Goal: Task Accomplishment & Management: Complete application form

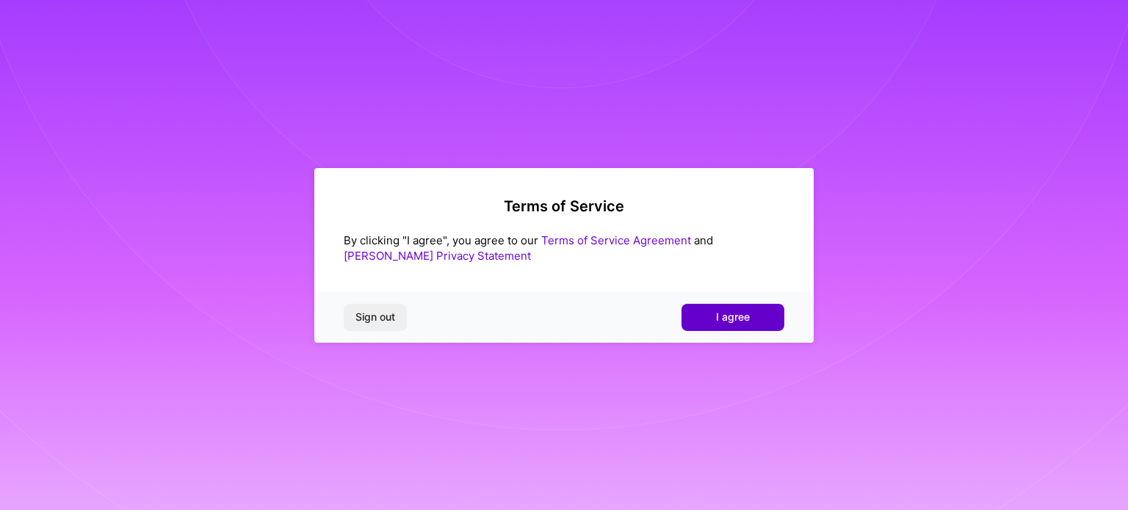
click at [723, 314] on span "I agree" at bounding box center [733, 317] width 34 height 15
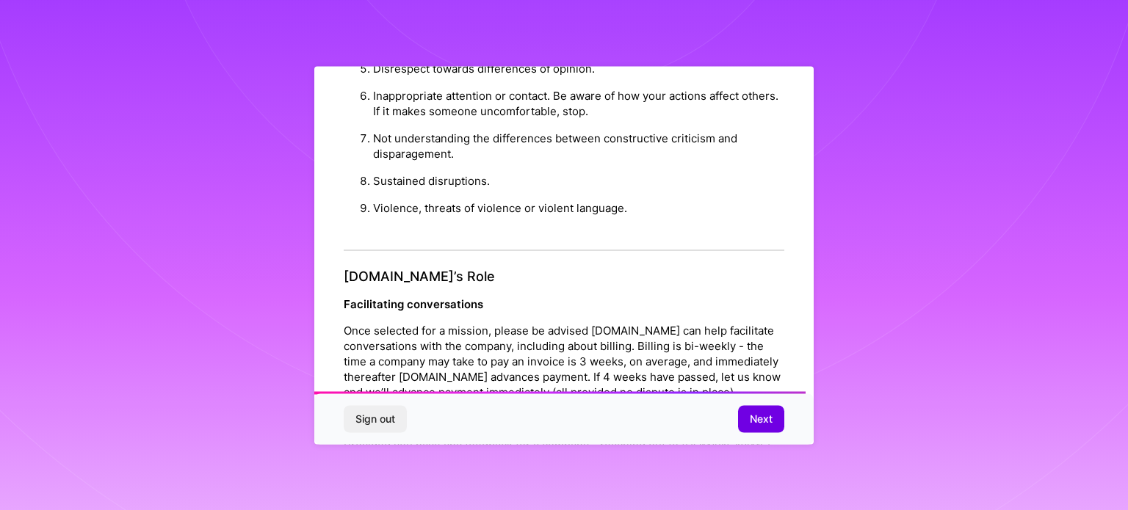
scroll to position [1703, 0]
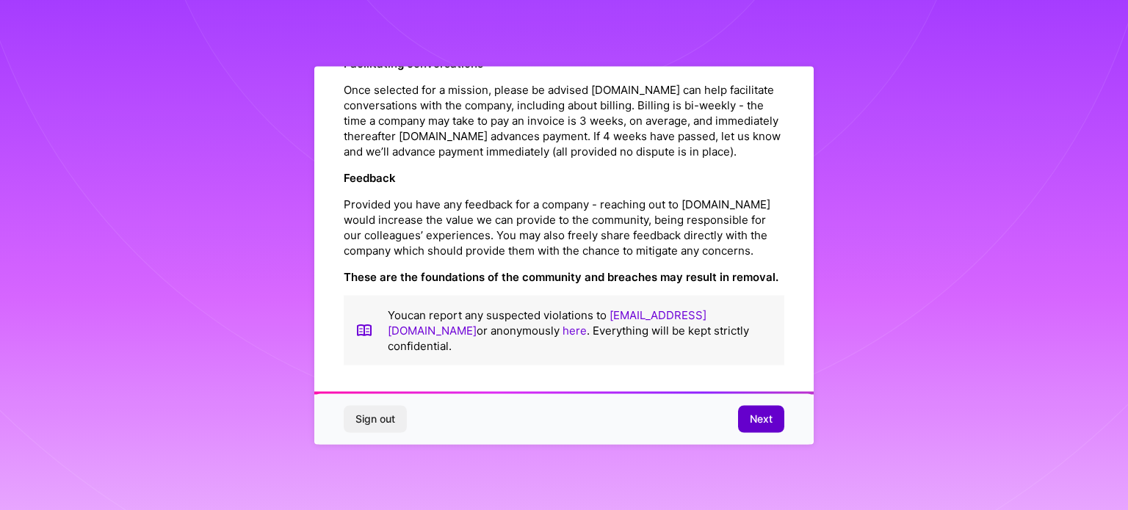
click at [763, 416] on span "Next" at bounding box center [761, 419] width 23 height 15
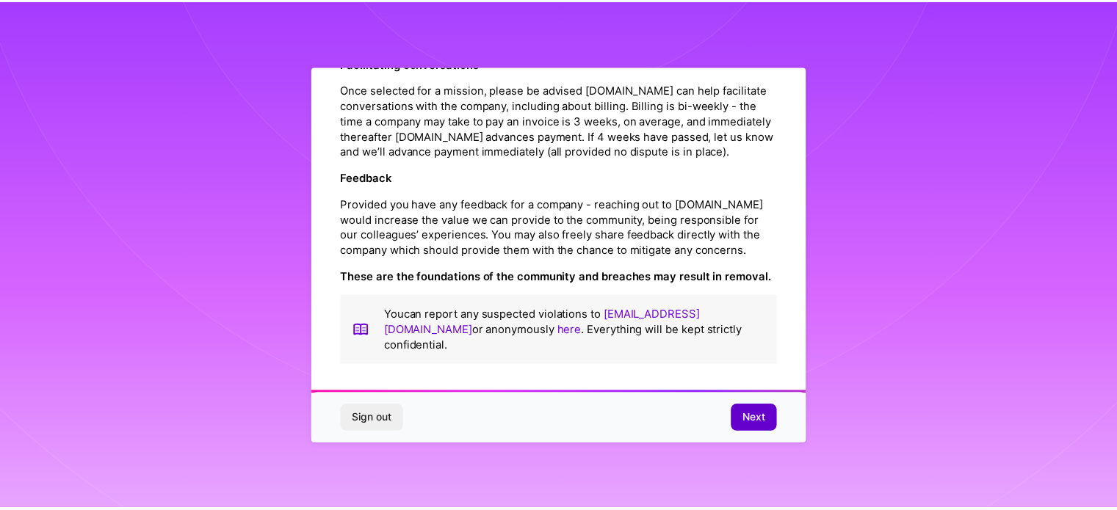
scroll to position [18, 0]
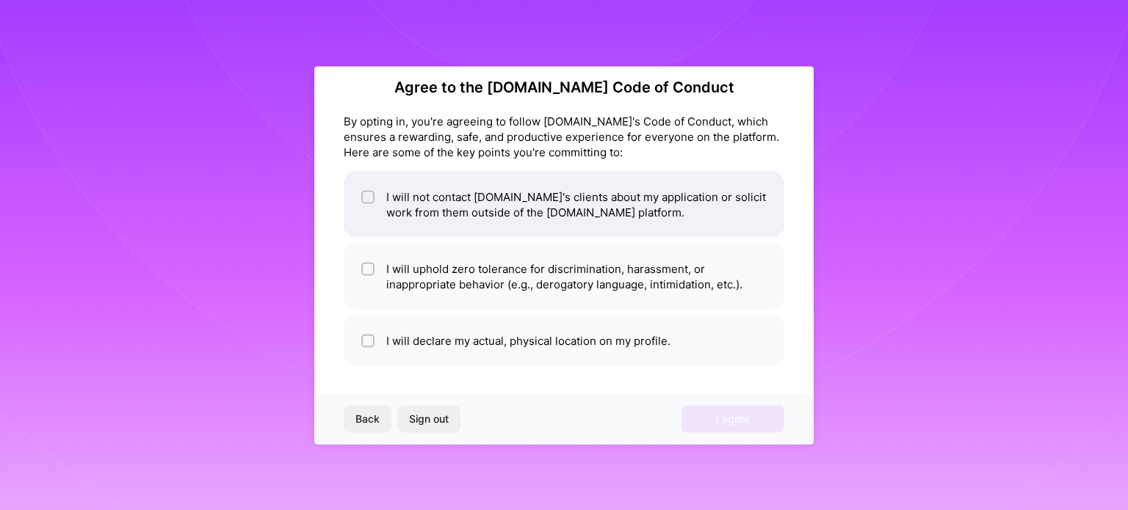
click at [498, 224] on li "I will not contact [DOMAIN_NAME]'s clients about my application or solicit work…" at bounding box center [564, 204] width 441 height 66
checkbox input "true"
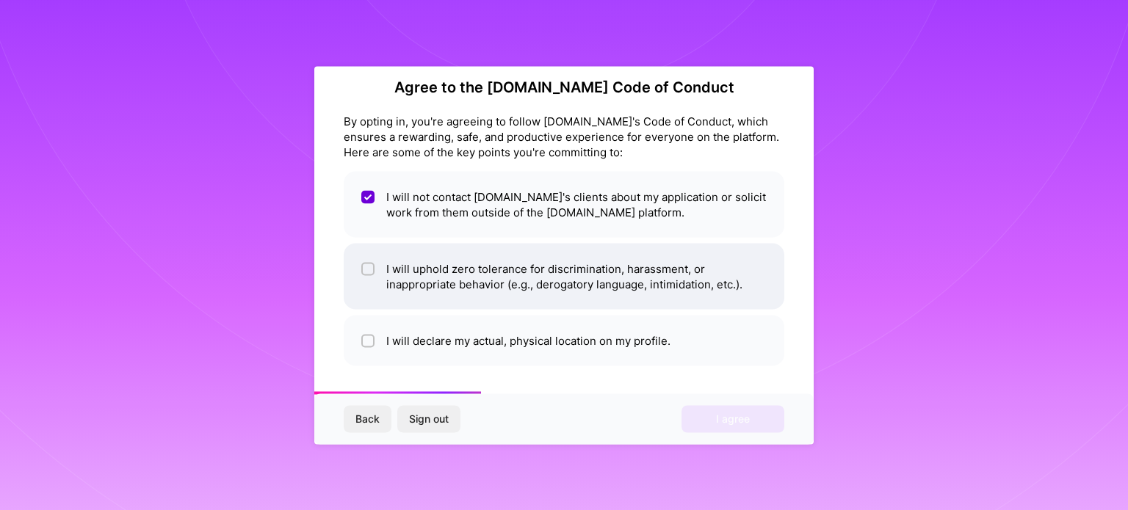
click at [423, 289] on li "I will uphold zero tolerance for discrimination, harassment, or inappropriate b…" at bounding box center [564, 276] width 441 height 66
checkbox input "true"
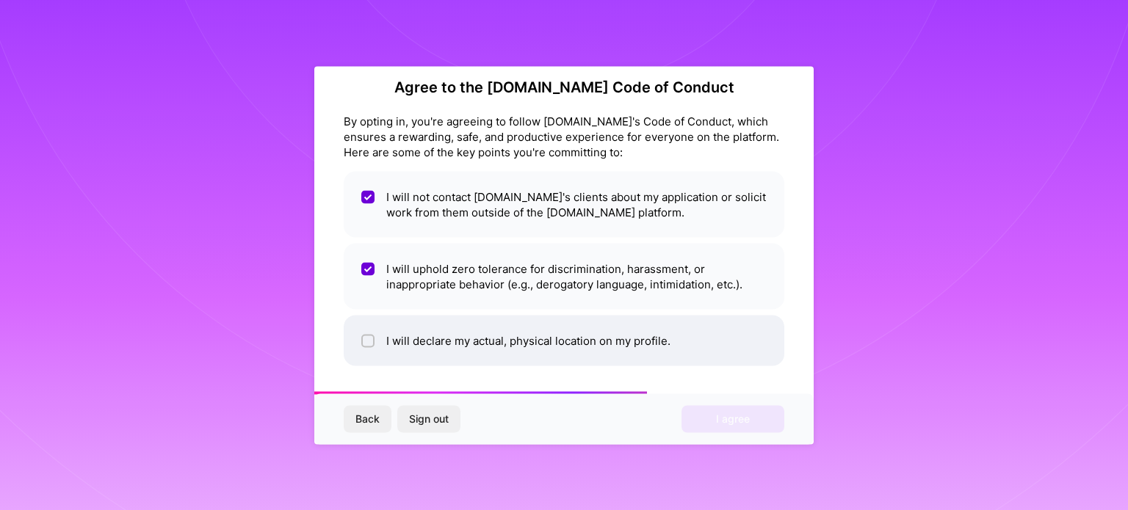
click at [438, 341] on li "I will declare my actual, physical location on my profile." at bounding box center [564, 340] width 441 height 51
checkbox input "true"
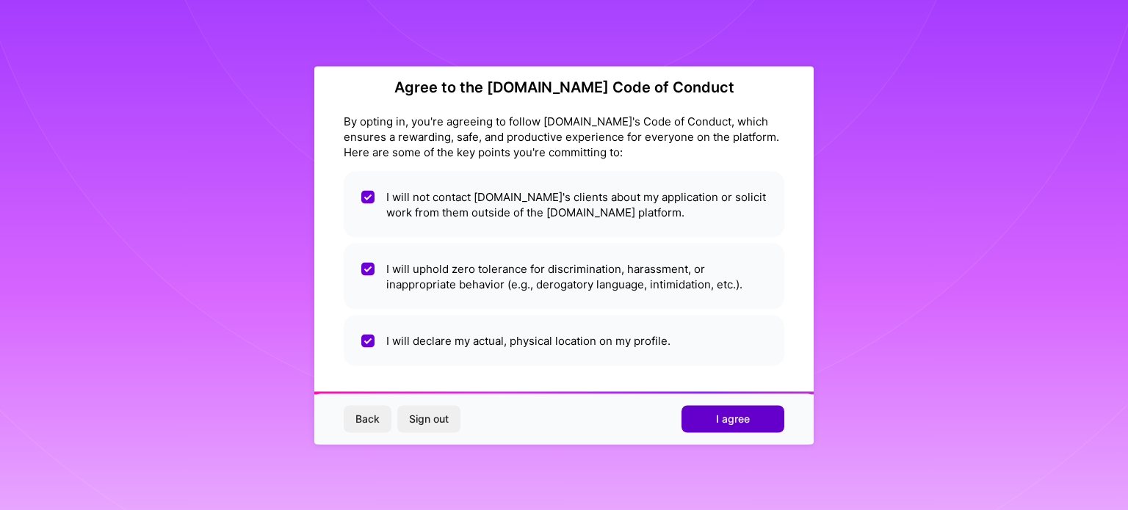
click at [743, 422] on span "I agree" at bounding box center [733, 419] width 34 height 15
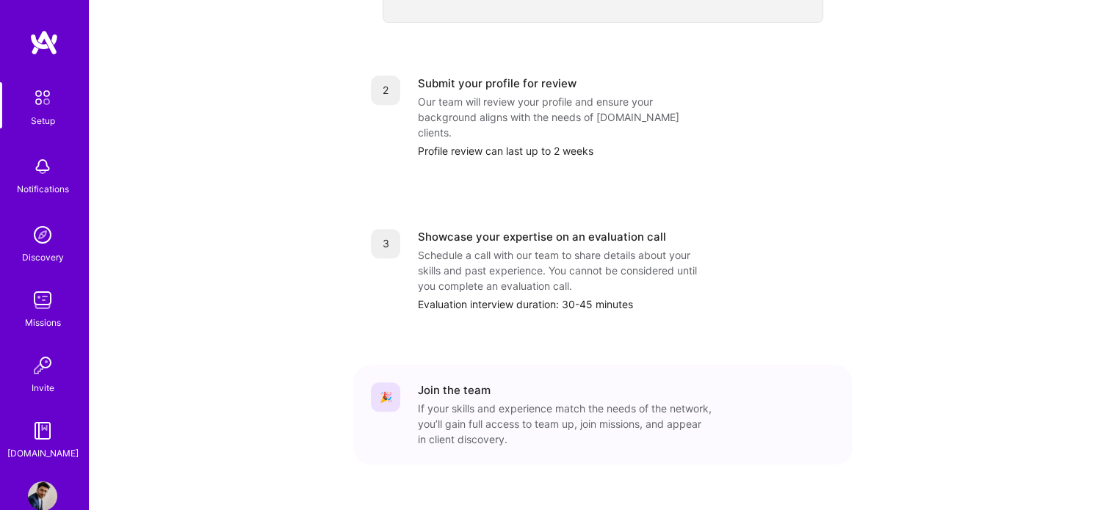
scroll to position [605, 0]
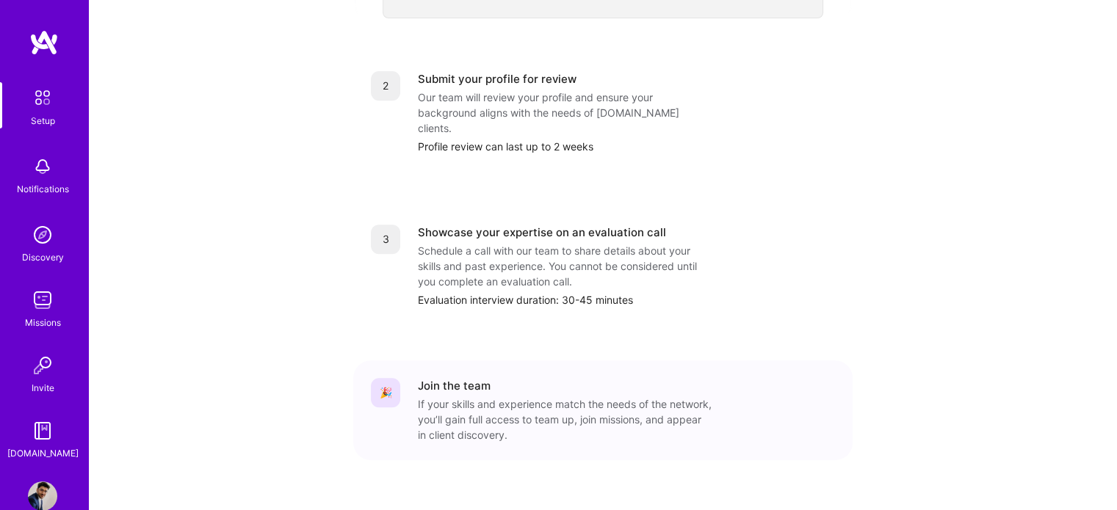
click at [41, 247] on img at bounding box center [42, 234] width 29 height 29
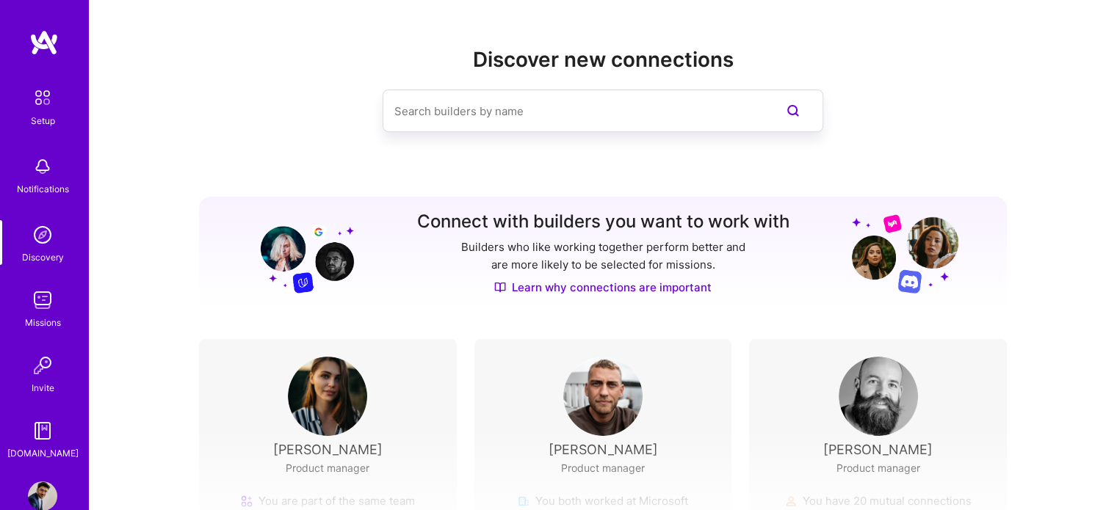
click at [498, 110] on input at bounding box center [573, 111] width 358 height 37
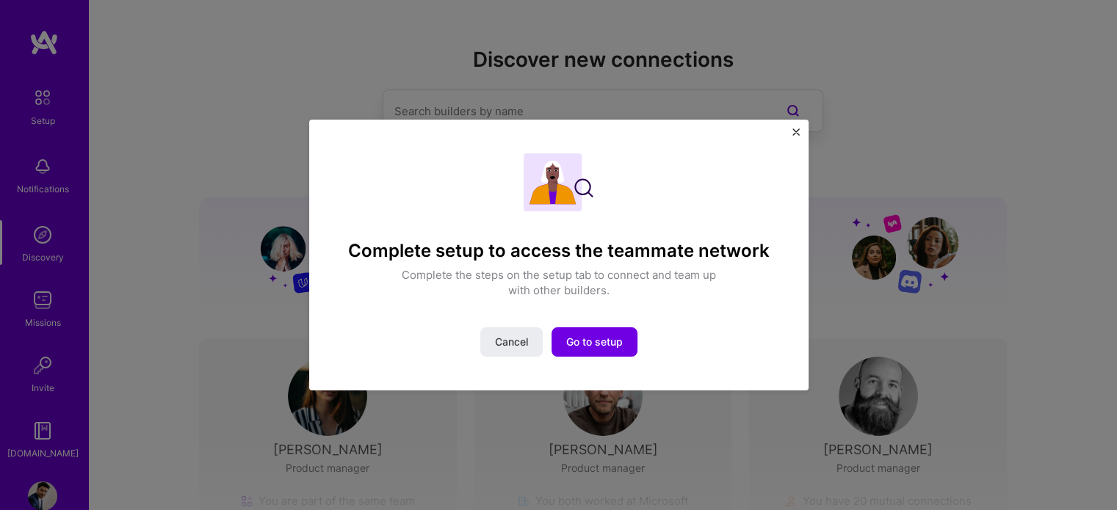
click at [797, 131] on img "Close" at bounding box center [795, 132] width 7 height 7
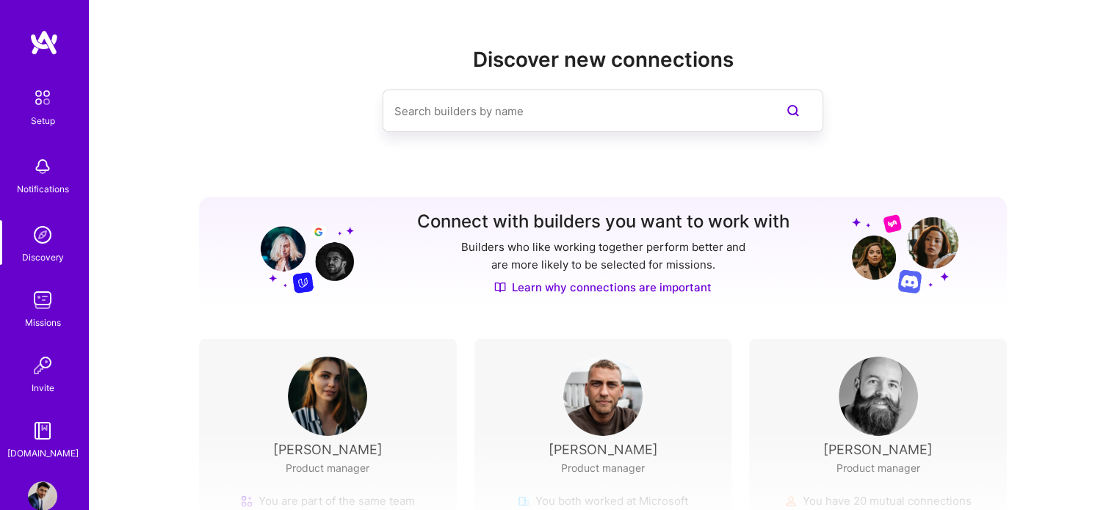
click at [46, 102] on img at bounding box center [42, 97] width 31 height 31
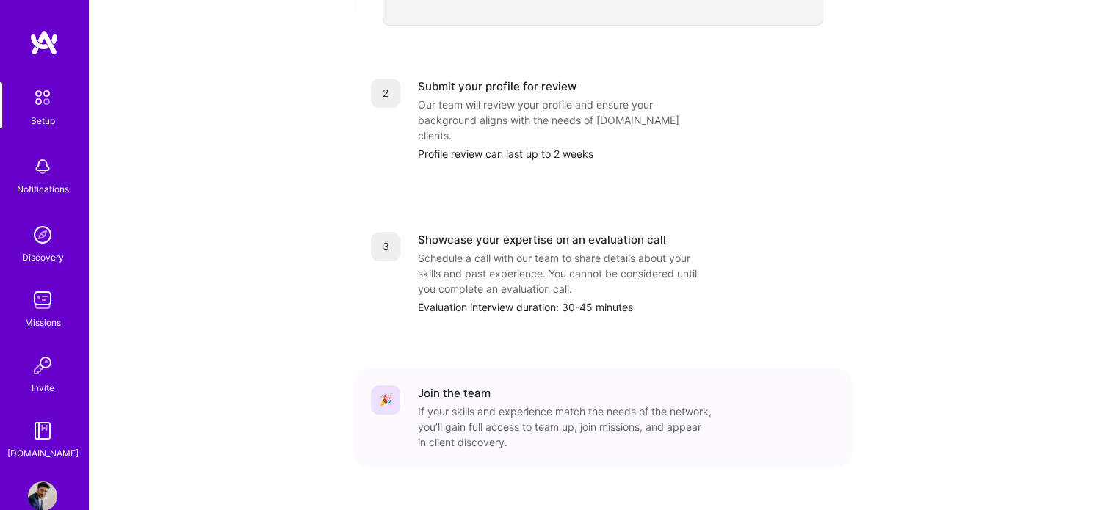
scroll to position [605, 0]
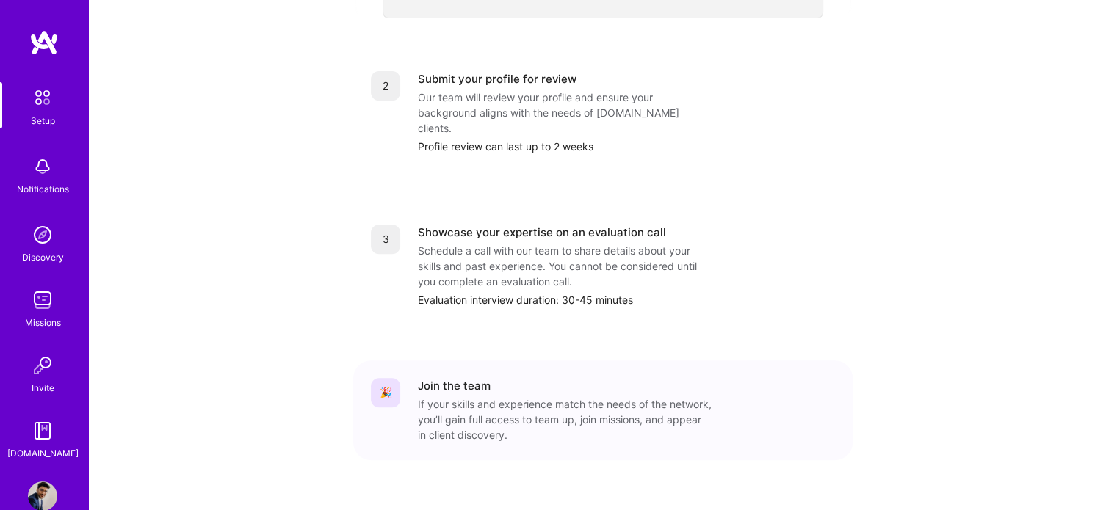
click at [38, 308] on img at bounding box center [42, 300] width 29 height 29
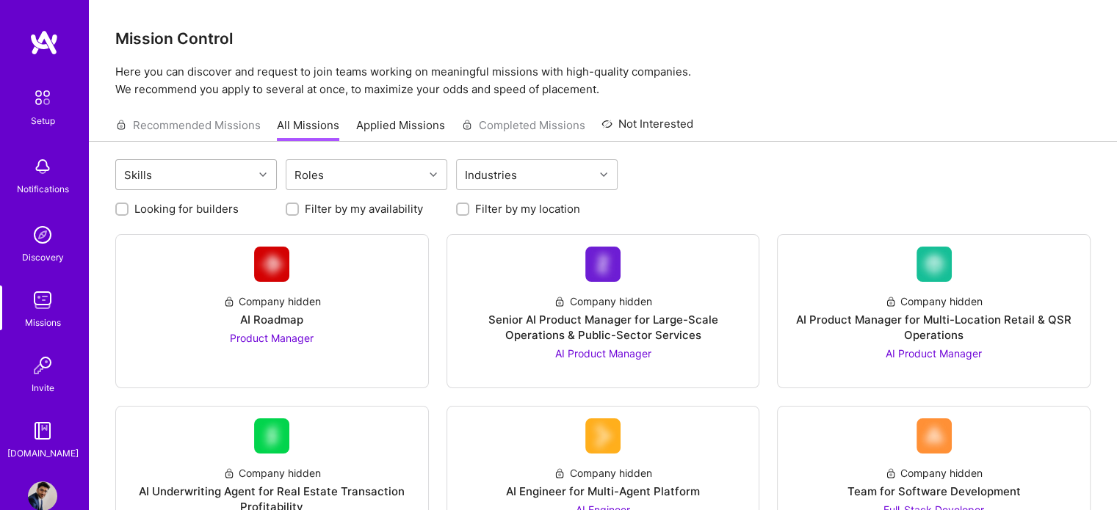
click at [253, 175] on div "Skills" at bounding box center [184, 174] width 137 height 29
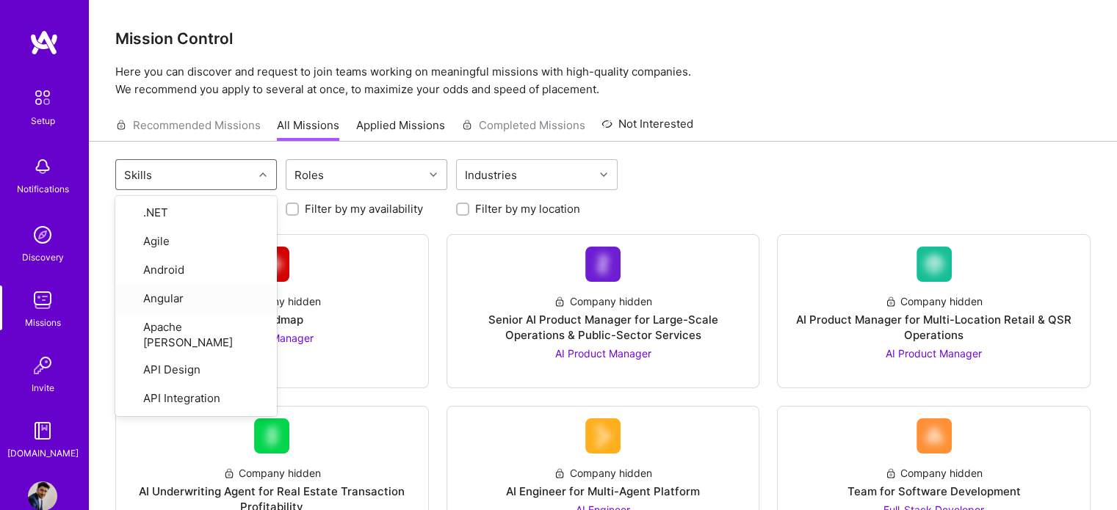
click at [415, 175] on div "Roles" at bounding box center [354, 174] width 137 height 29
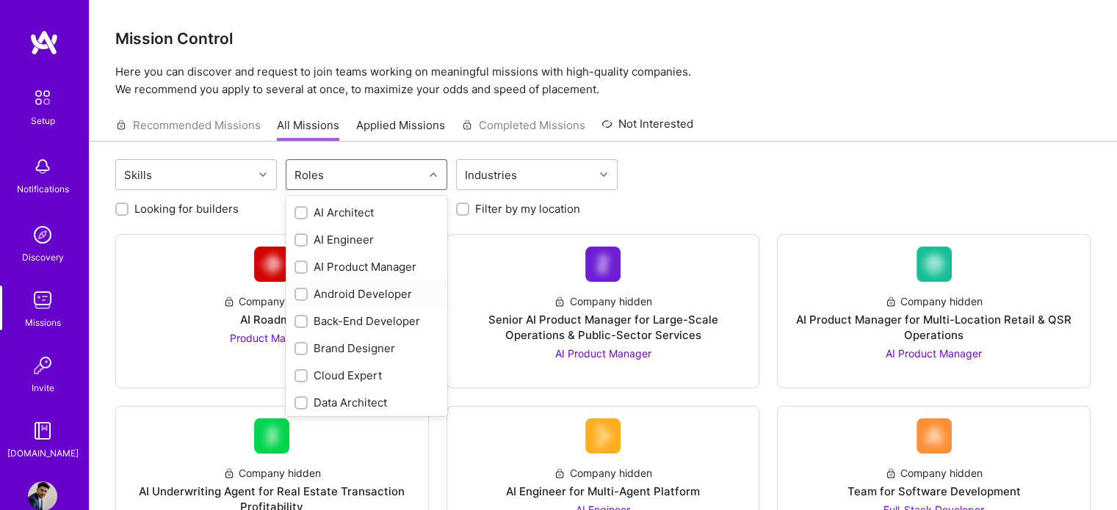
scroll to position [73, 0]
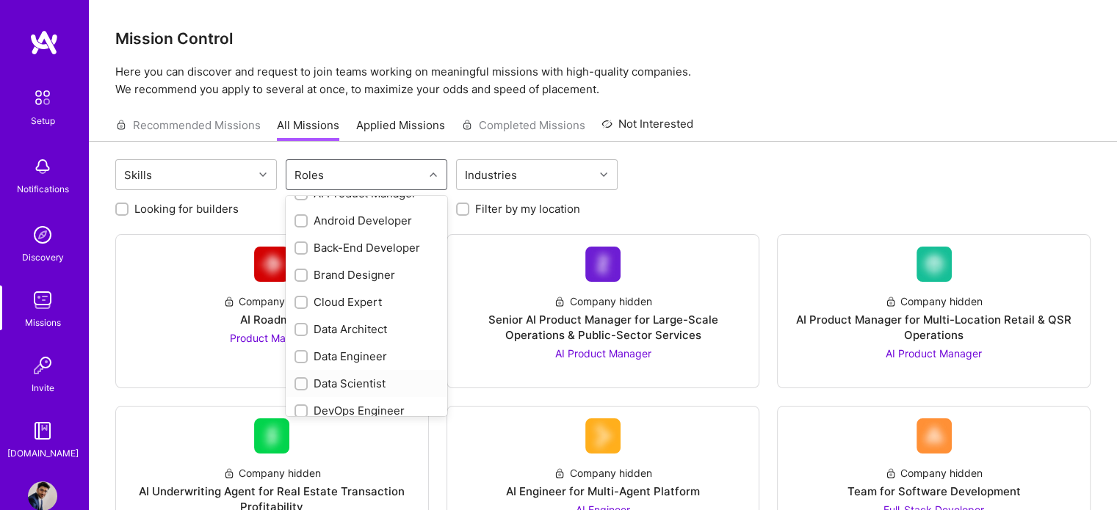
click at [346, 384] on div "Data Scientist" at bounding box center [366, 383] width 144 height 15
checkbox input "true"
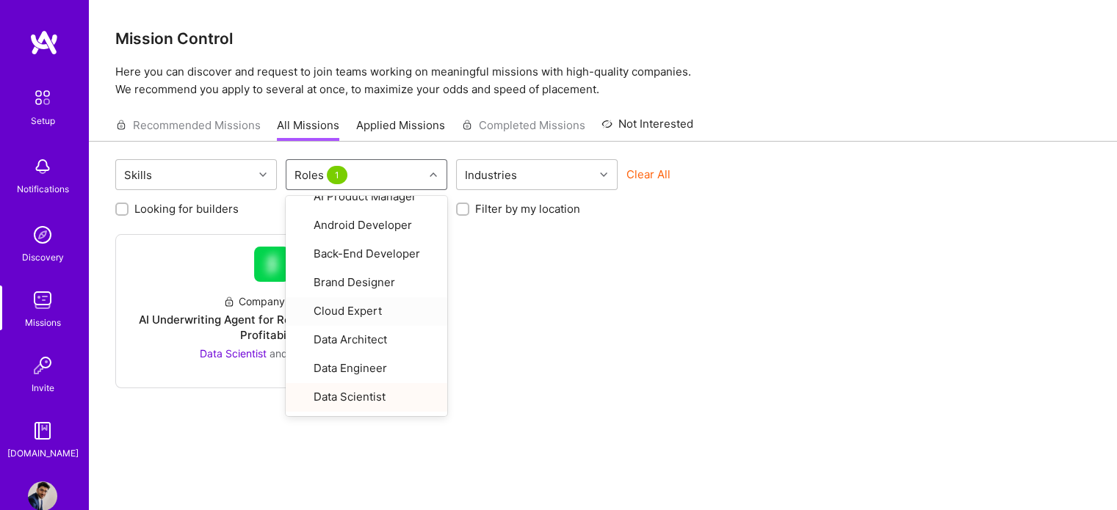
click at [681, 340] on div "Company hidden AI Underwriting Agent for Real Estate Transaction Profitability …" at bounding box center [602, 311] width 975 height 154
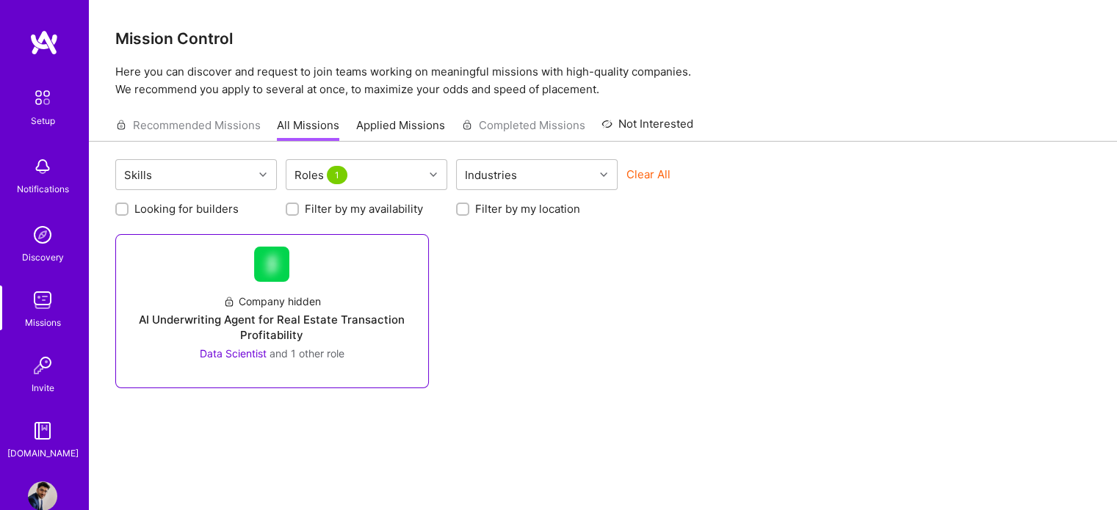
click at [361, 299] on div "Company hidden AI Underwriting Agent for Real Estate Transaction Profitability …" at bounding box center [272, 321] width 289 height 79
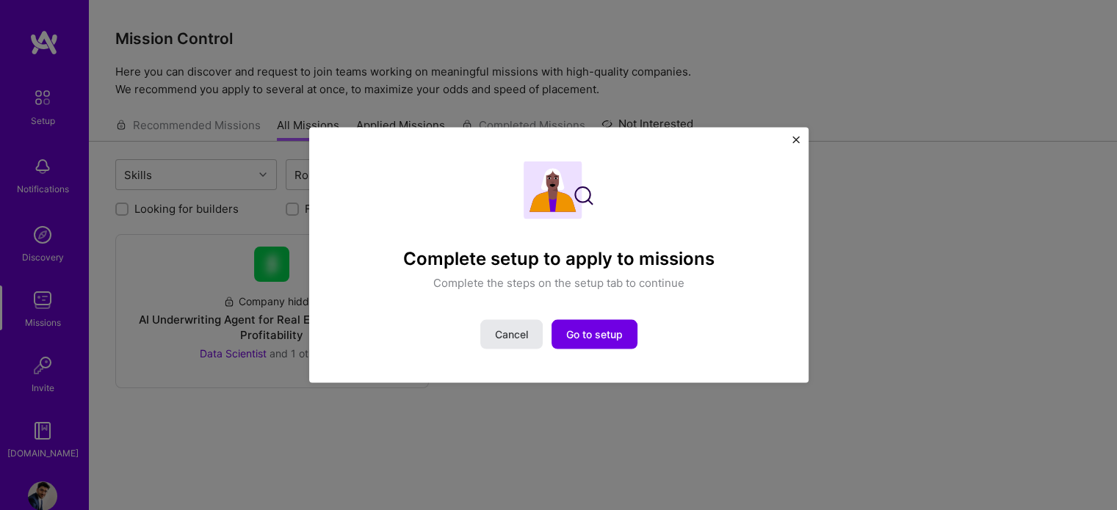
click at [497, 343] on button "Cancel" at bounding box center [511, 334] width 62 height 29
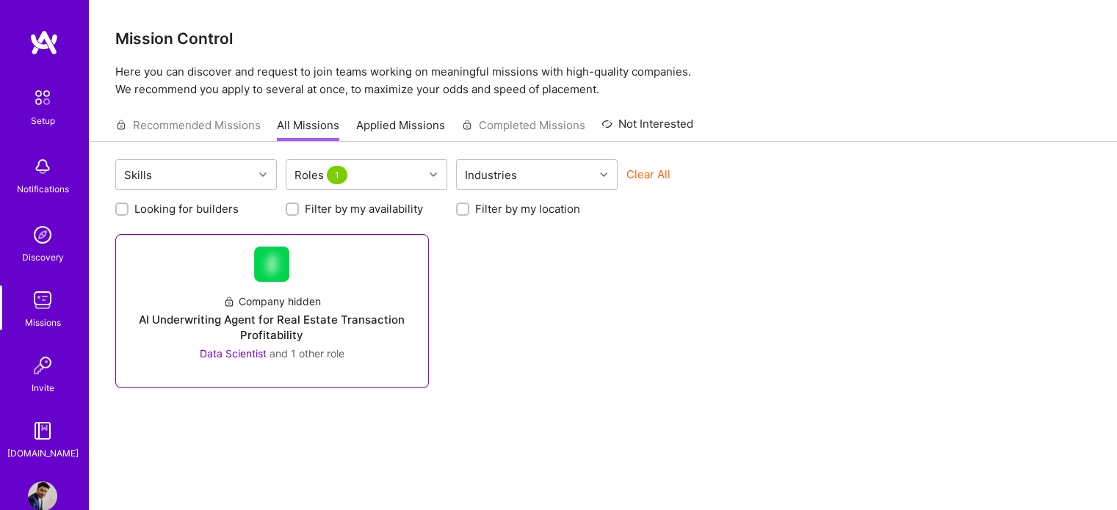
click at [363, 322] on div "AI Underwriting Agent for Real Estate Transaction Profitability" at bounding box center [272, 327] width 289 height 31
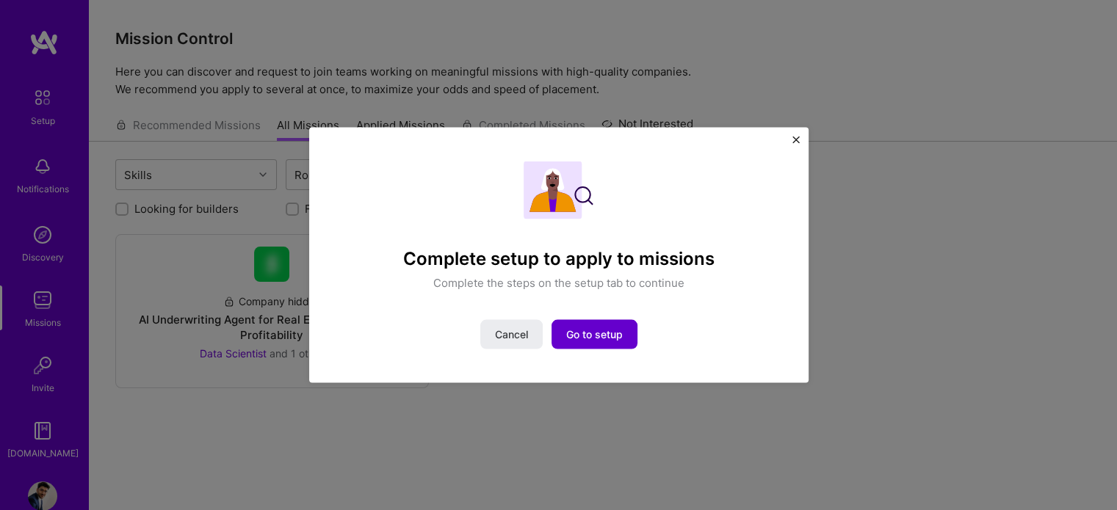
click at [613, 327] on span "Go to setup" at bounding box center [594, 334] width 57 height 15
